Goal: Complete application form: Complete application form

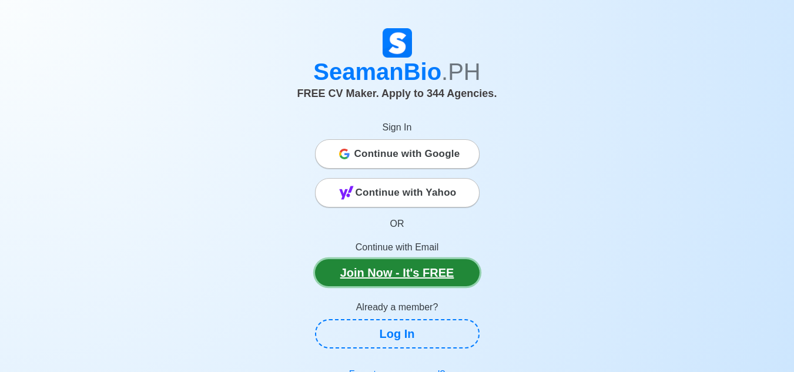
click at [388, 264] on link "Join Now - It's FREE" at bounding box center [397, 272] width 165 height 27
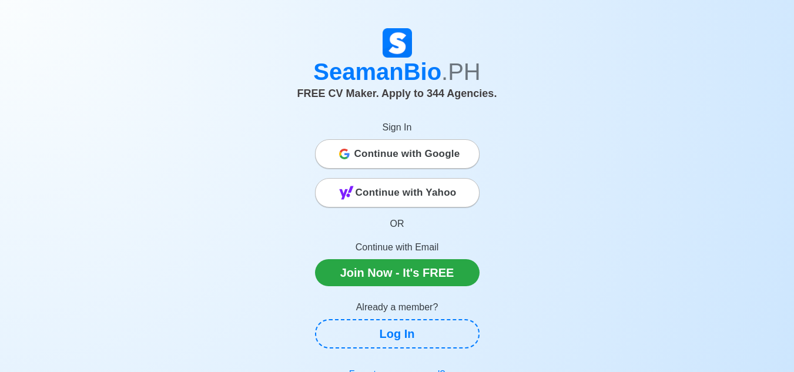
click at [407, 160] on span "Continue with Google" at bounding box center [407, 154] width 106 height 24
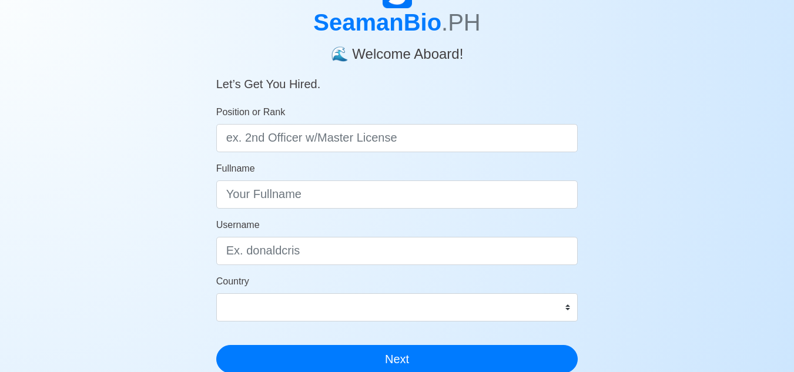
scroll to position [64, 0]
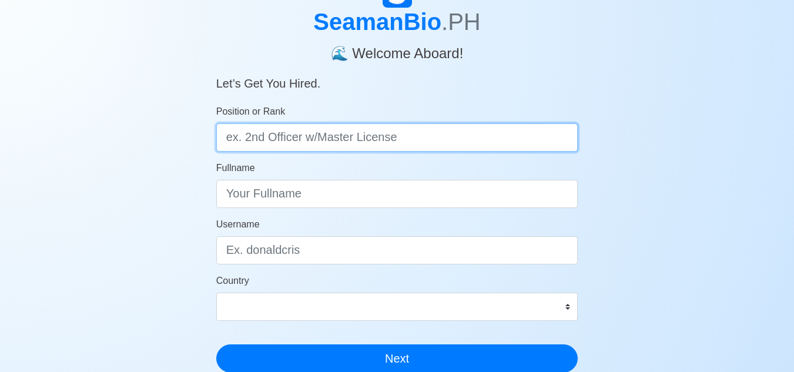
click at [353, 132] on input "Position or Rank" at bounding box center [397, 137] width 362 height 28
type input "Ordinary Seaman"
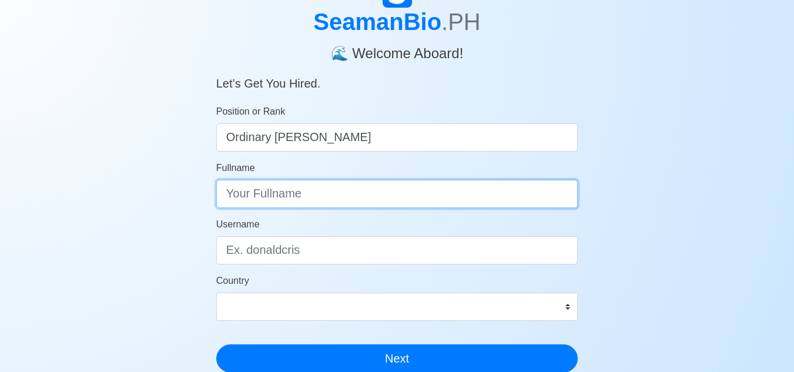
click at [351, 202] on input "Fullname" at bounding box center [397, 194] width 362 height 28
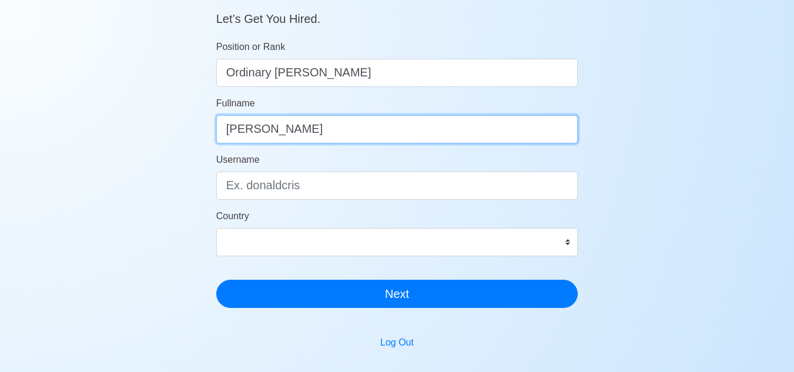
type input "Jeson Nalual"
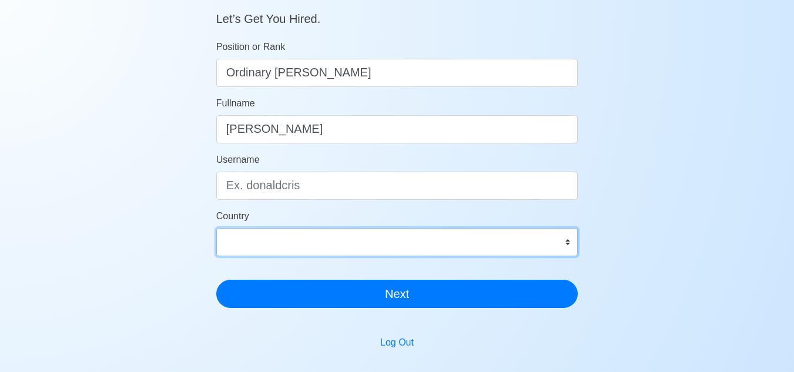
click at [374, 247] on select "Afghanistan Åland Islands Albania Algeria American Samoa Andorra Angola Anguill…" at bounding box center [397, 242] width 362 height 28
select select "PH"
click at [216, 228] on select "Afghanistan Åland Islands Albania Algeria American Samoa Andorra Angola Anguill…" at bounding box center [397, 242] width 362 height 28
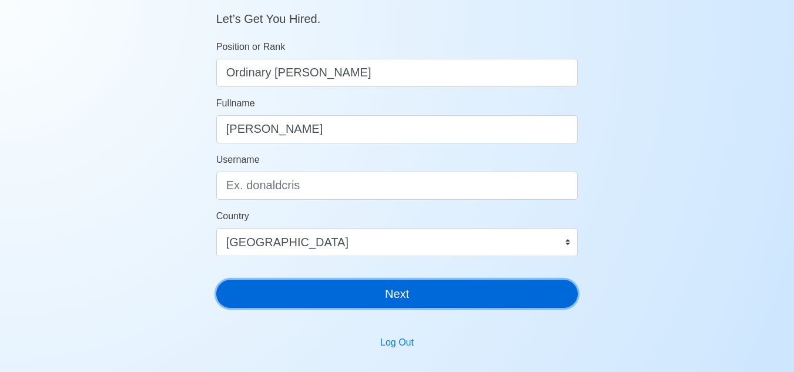
click at [332, 290] on button "Next" at bounding box center [397, 294] width 362 height 28
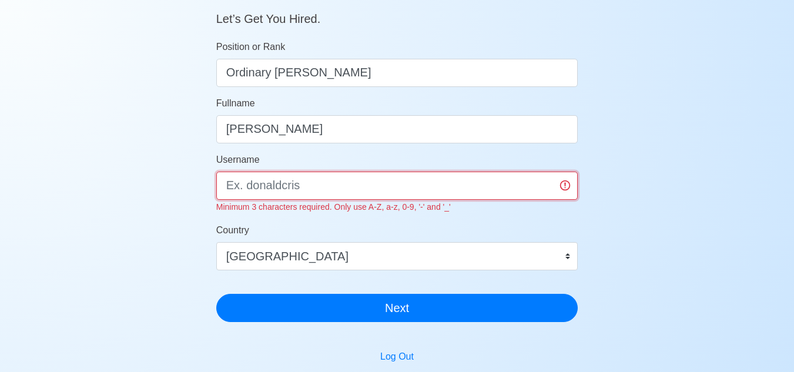
click at [380, 194] on input "Username" at bounding box center [397, 186] width 362 height 28
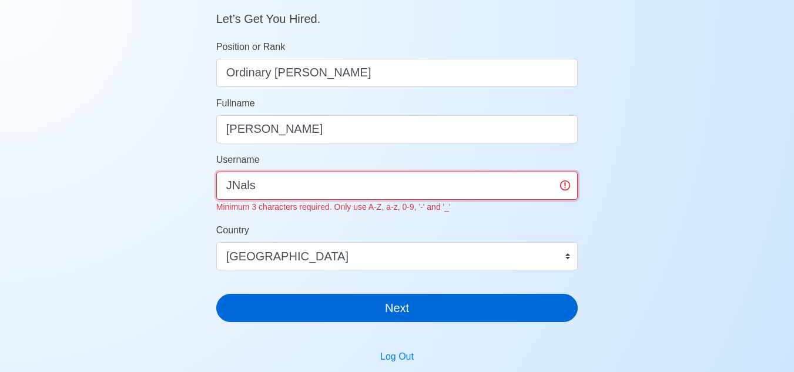
type input "JNals"
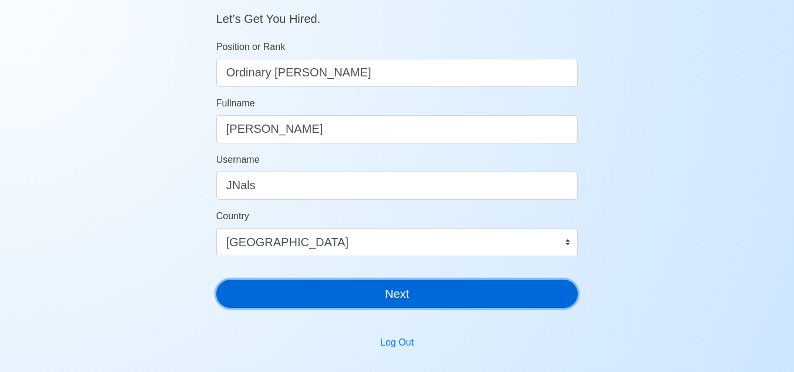
click at [366, 310] on div "SeamanBio .PH 🌊 Welcome Aboard! Let’s Get You Hired. Position or Rank Ordinary …" at bounding box center [397, 116] width 362 height 404
click at [408, 291] on button "Next" at bounding box center [397, 294] width 362 height 28
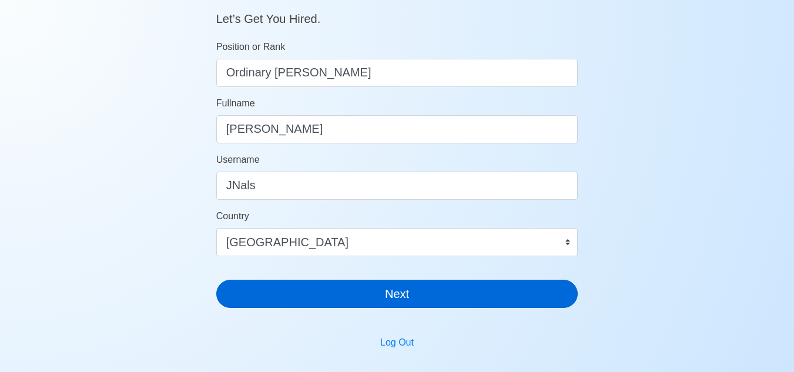
scroll to position [14, 0]
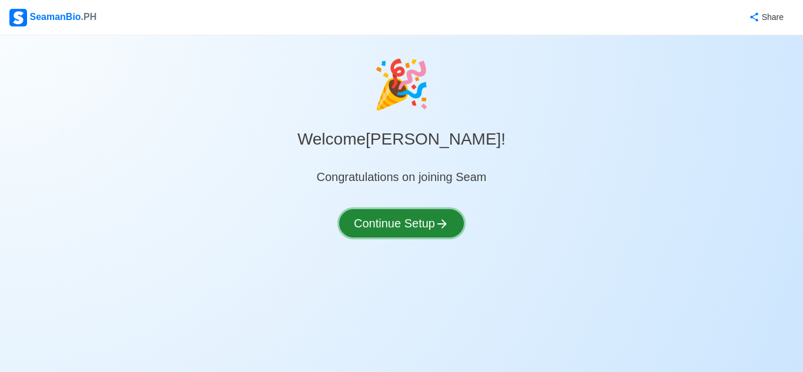
click at [425, 220] on button "Continue Setup" at bounding box center [401, 223] width 125 height 28
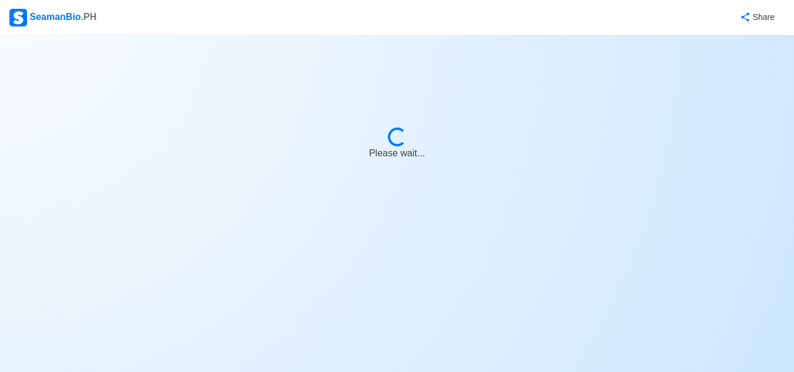
select select "Visible for Hiring"
select select "PH"
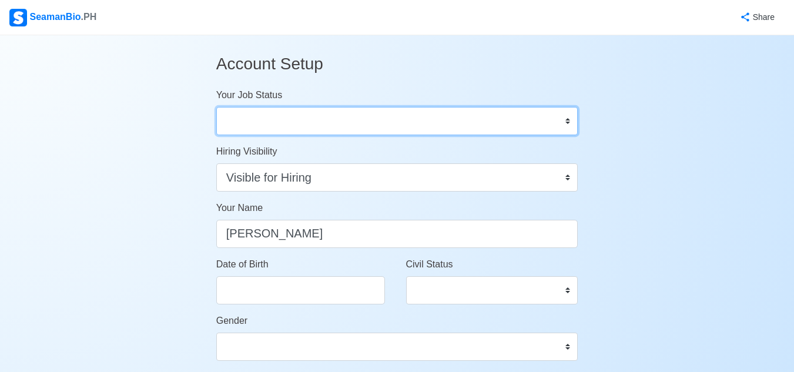
click at [422, 118] on select "Onboard Actively Looking for Job Not Looking for Job" at bounding box center [397, 121] width 362 height 28
select select "Actively Looking for Job"
click at [216, 107] on select "Onboard Actively Looking for Job Not Looking for Job" at bounding box center [397, 121] width 362 height 28
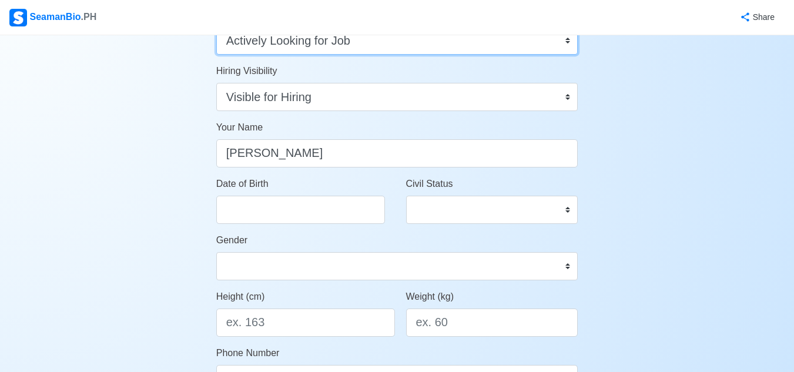
scroll to position [76, 0]
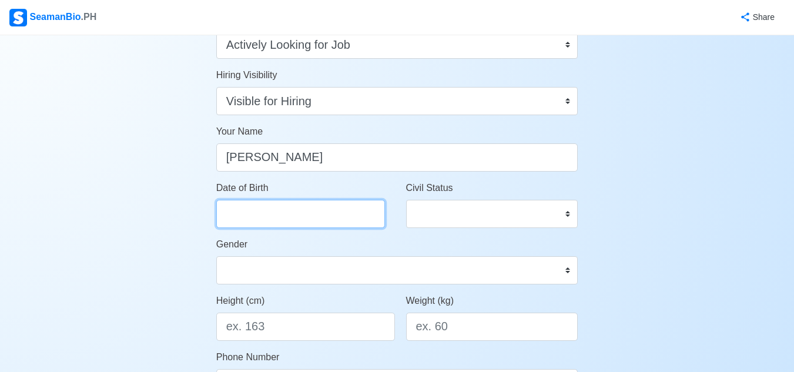
select select "****"
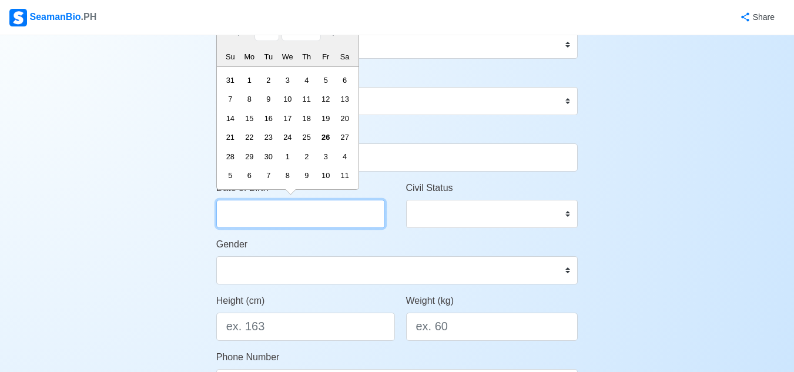
click at [306, 200] on input "Date of Birth" at bounding box center [300, 214] width 169 height 28
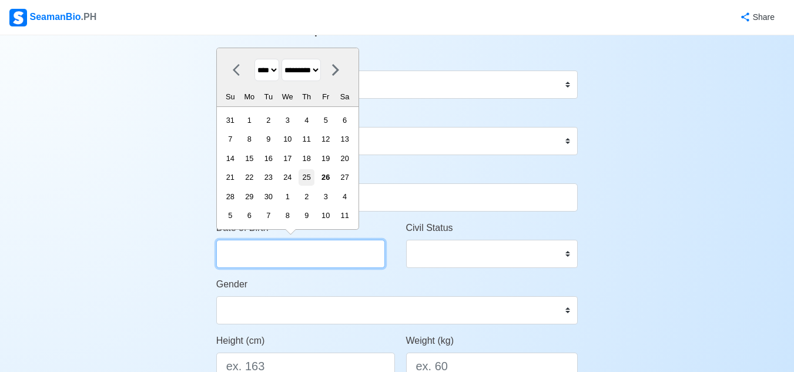
scroll to position [36, 0]
click at [313, 71] on select "******* ******** ***** ***** *** **** **** ****** ********* ******* ******** **…" at bounding box center [300, 70] width 39 height 23
select select "***"
click at [286, 59] on select "******* ******** ***** ***** *** **** **** ****** ********* ******* ******** **…" at bounding box center [300, 70] width 39 height 23
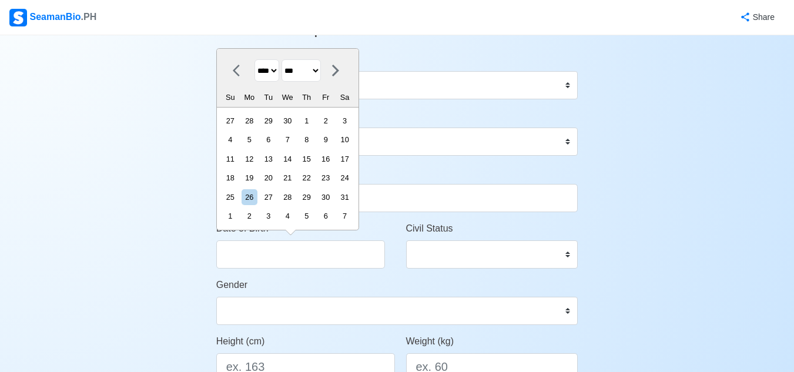
click at [277, 74] on select "**** **** **** **** **** **** **** **** **** **** **** **** **** **** **** ****…" at bounding box center [266, 70] width 25 height 23
select select "****"
click at [254, 59] on select "**** **** **** **** **** **** **** **** **** **** **** **** **** **** **** ****…" at bounding box center [266, 70] width 25 height 23
click at [238, 162] on div "11" at bounding box center [230, 159] width 16 height 16
type input "05/11/1997"
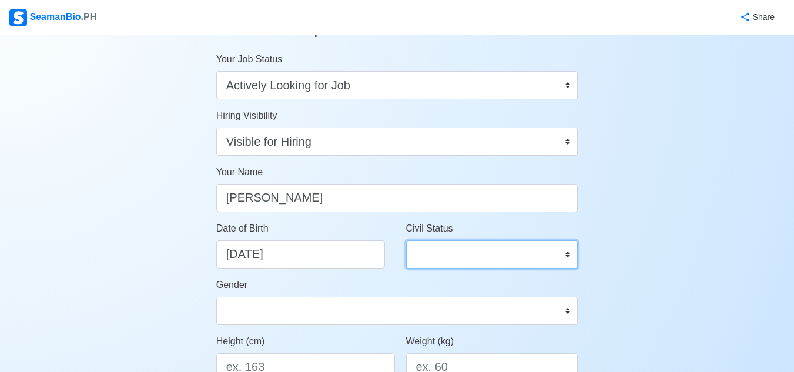
click at [420, 256] on select "Single Married Widowed Separated" at bounding box center [492, 254] width 172 height 28
select select "Single"
click at [406, 240] on select "Single Married Widowed Separated" at bounding box center [492, 254] width 172 height 28
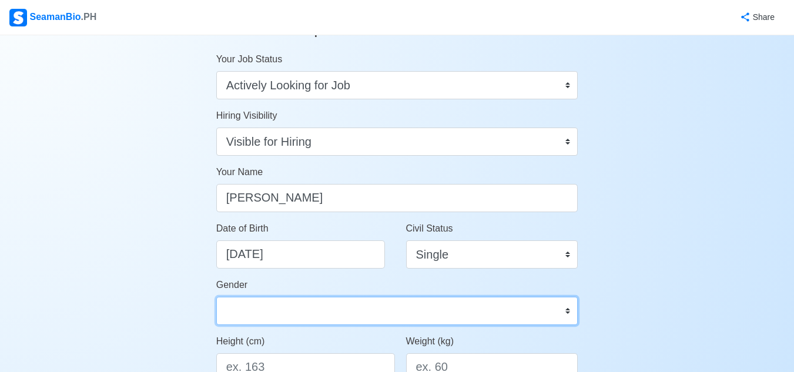
click at [413, 309] on select "Male Female" at bounding box center [397, 311] width 362 height 28
select select "Male"
click at [216, 297] on select "Male Female" at bounding box center [397, 311] width 362 height 28
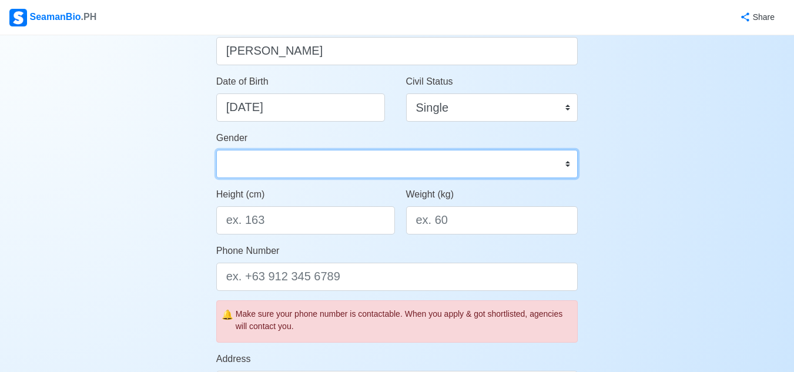
scroll to position [186, 0]
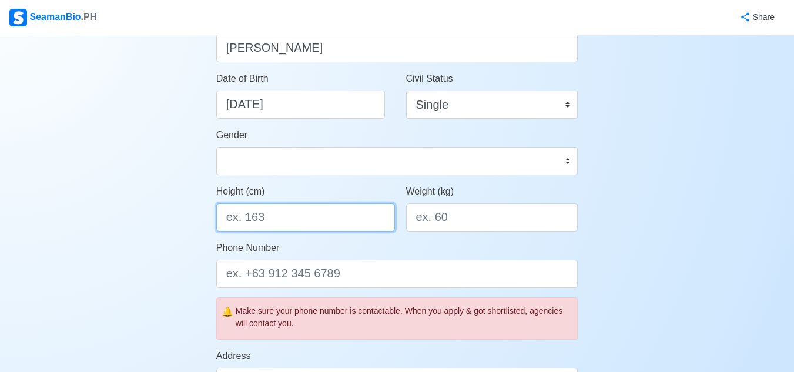
click at [313, 216] on input "Height (cm)" at bounding box center [305, 217] width 179 height 28
type input "182"
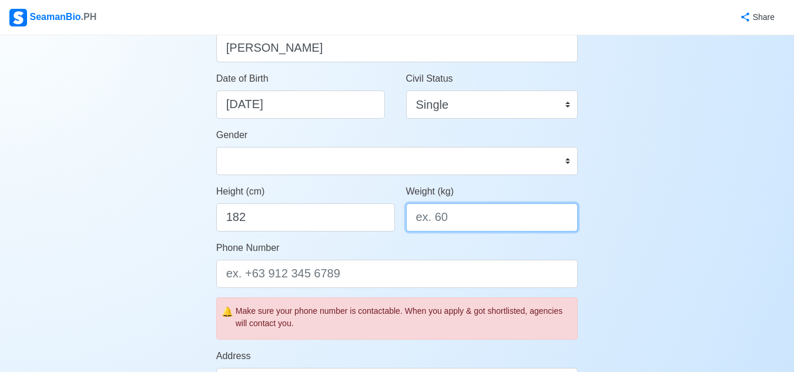
click at [425, 216] on input "Weight (kg)" at bounding box center [492, 217] width 172 height 28
type input "105"
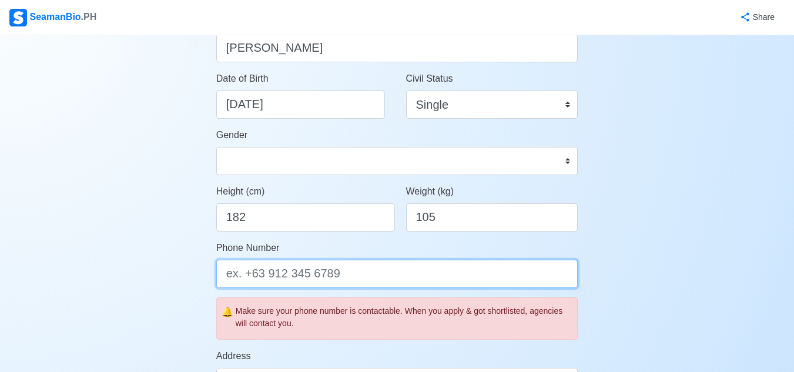
click at [394, 273] on input "Phone Number" at bounding box center [397, 274] width 362 height 28
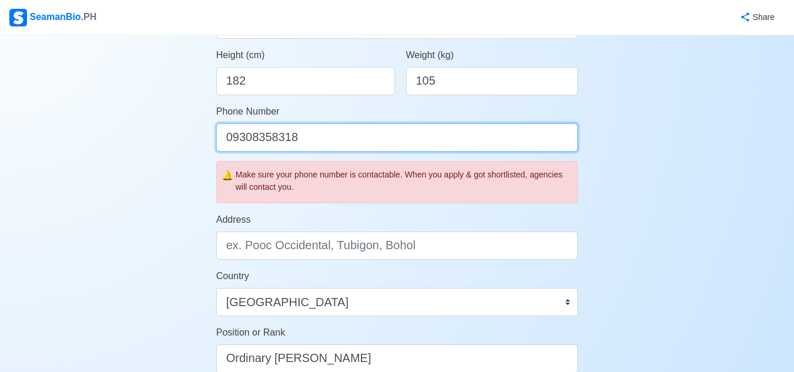
scroll to position [323, 0]
type input "09308358318"
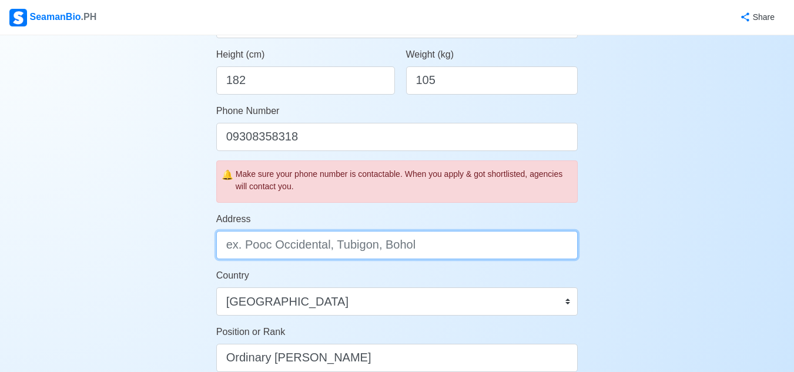
click at [345, 241] on input "Address" at bounding box center [397, 245] width 362 height 28
type input "m"
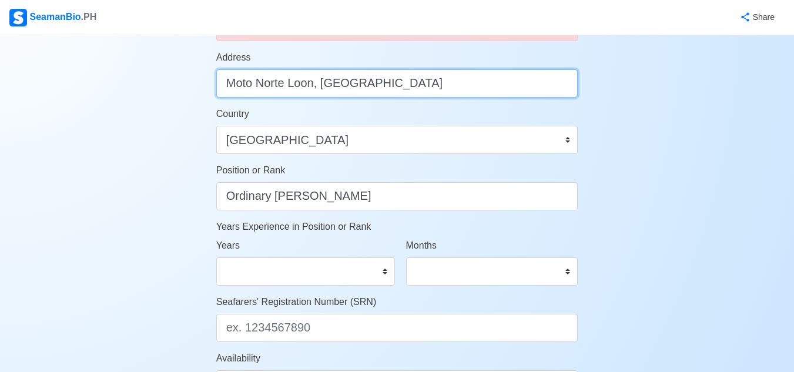
scroll to position [487, 0]
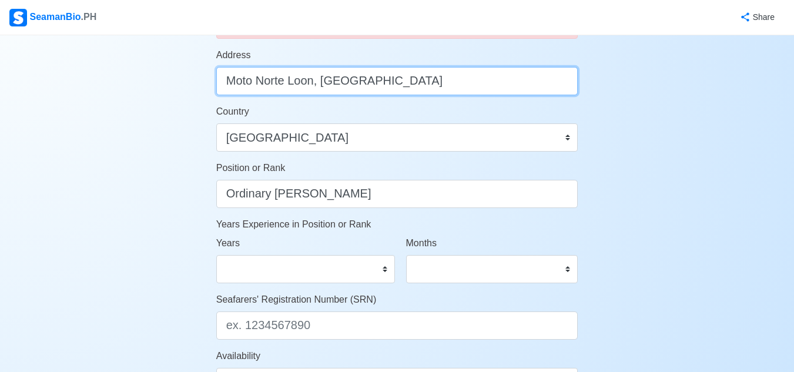
type input "Moto Norte Loon, Bohol"
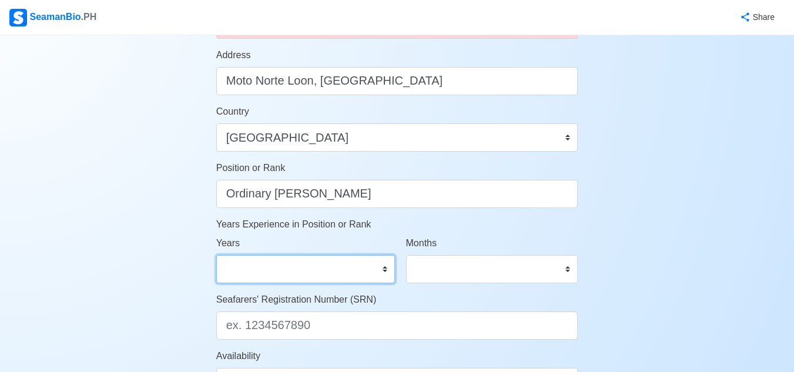
click at [374, 267] on select "0 1 2 3 4 5 6 7 8 9 10 11 12 13 14 15 16 17 18 19 20 21 22 23 24 25 26 27 28 29…" at bounding box center [305, 269] width 179 height 28
select select "2"
click at [216, 255] on select "0 1 2 3 4 5 6 7 8 9 10 11 12 13 14 15 16 17 18 19 20 21 22 23 24 25 26 27 28 29…" at bounding box center [305, 269] width 179 height 28
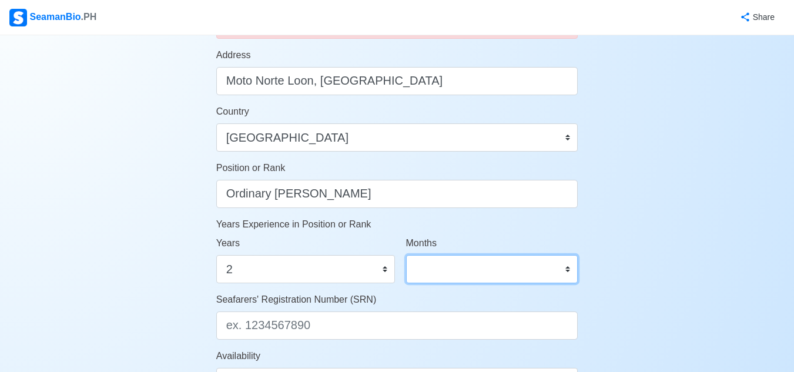
click at [458, 270] on select "0 1 2 3 4 5 6 7 8 9 10 11" at bounding box center [492, 269] width 172 height 28
select select "1"
click at [406, 255] on select "0 1 2 3 4 5 6 7 8 9 10 11" at bounding box center [492, 269] width 172 height 28
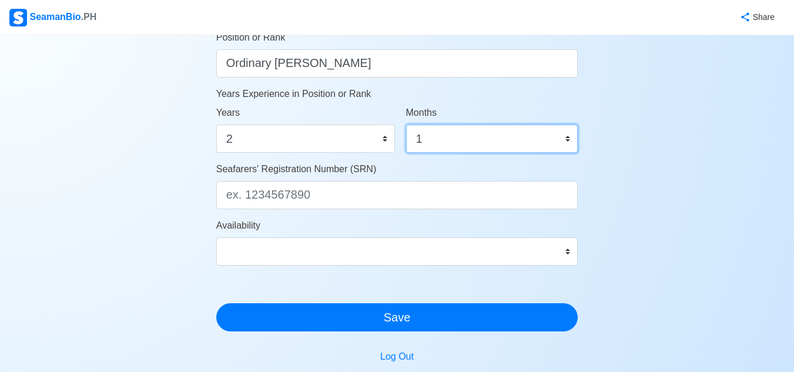
scroll to position [618, 0]
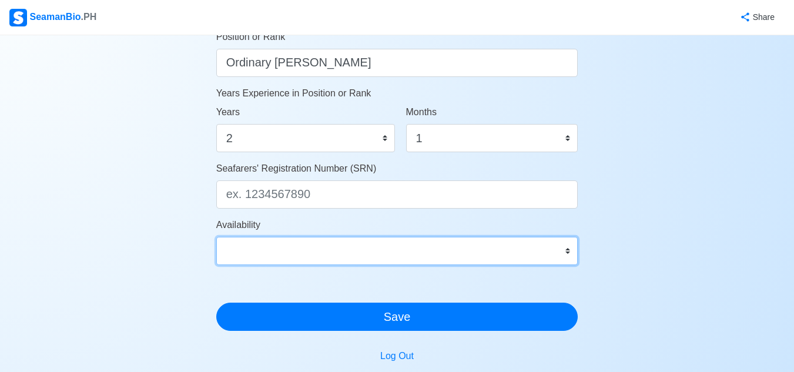
click at [496, 254] on select "Immediate Oct 2025 Nov 2025 Dec 2025 Jan 2026 Feb 2026 Mar 2026 Apr 2026 May 20…" at bounding box center [397, 251] width 362 height 28
select select "4102416000000"
click at [216, 237] on select "Immediate Oct 2025 Nov 2025 Dec 2025 Jan 2026 Feb 2026 Mar 2026 Apr 2026 May 20…" at bounding box center [397, 251] width 362 height 28
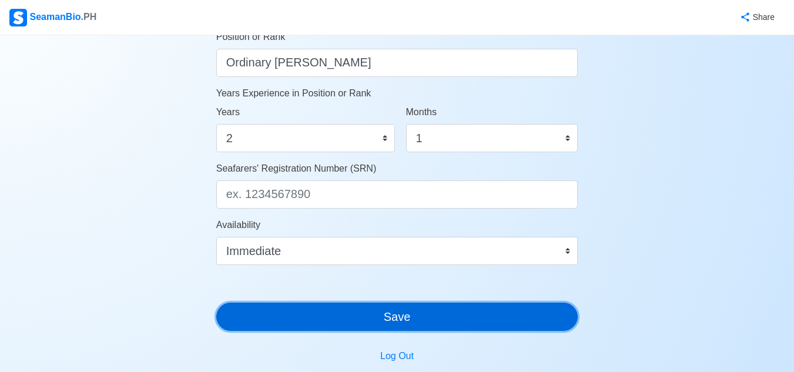
click at [339, 314] on button "Save" at bounding box center [397, 317] width 362 height 28
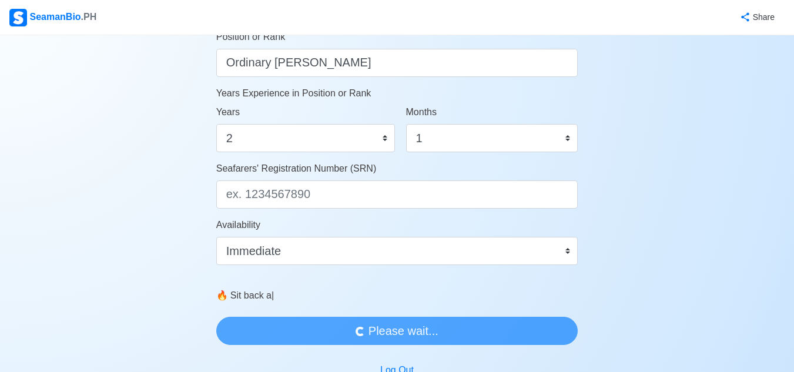
scroll to position [0, 0]
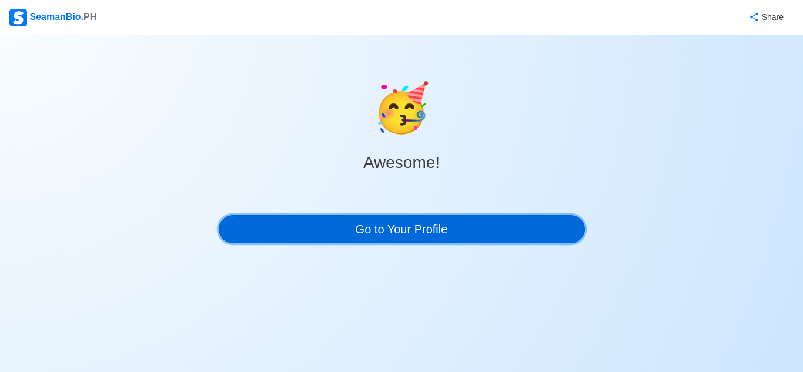
click at [342, 233] on link "Go to Your Profile" at bounding box center [402, 229] width 366 height 28
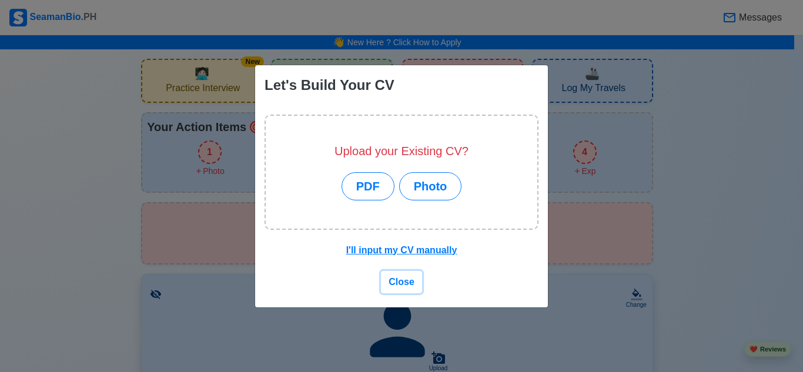
click at [404, 283] on span "Close" at bounding box center [401, 282] width 26 height 10
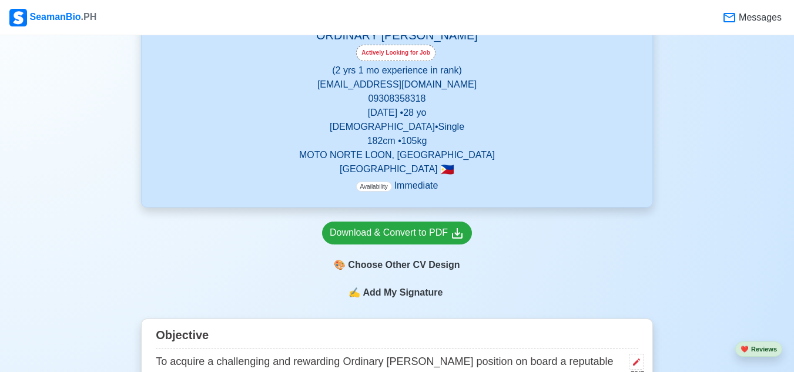
scroll to position [363, 0]
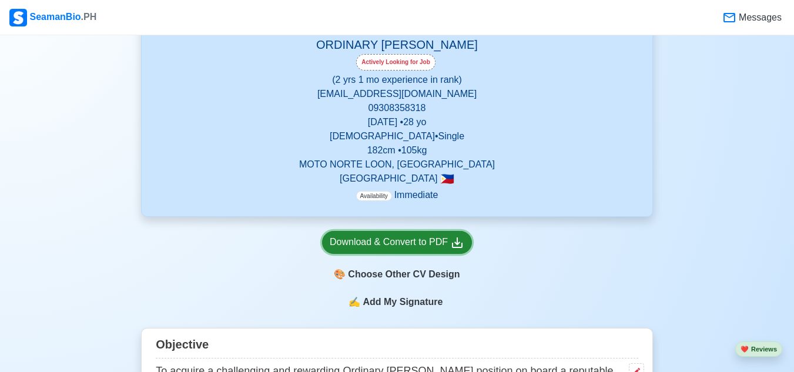
click at [435, 247] on div "Download & Convert to PDF" at bounding box center [397, 242] width 135 height 15
